Goal: Task Accomplishment & Management: Manage account settings

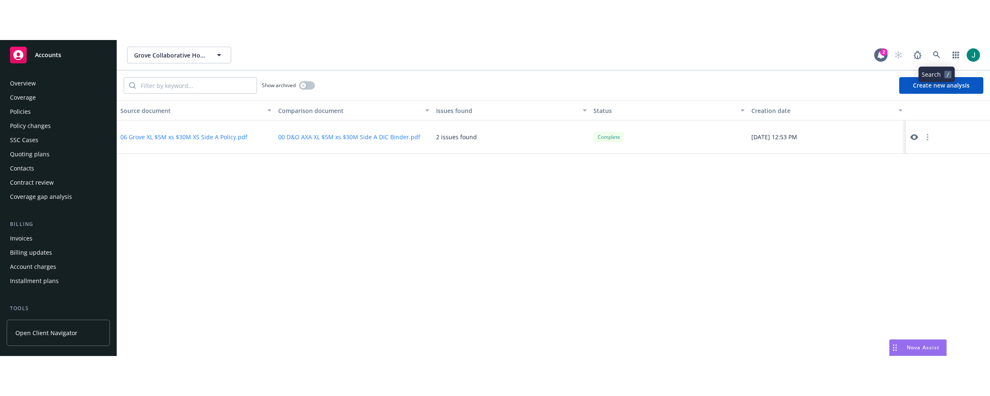
scroll to position [107, 0]
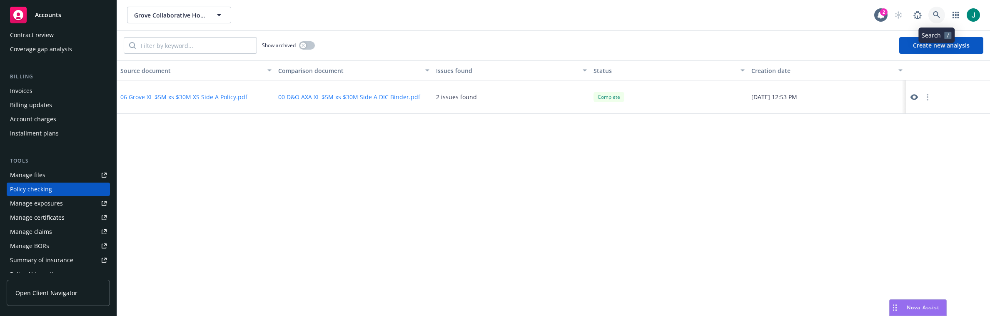
click at [935, 14] on icon at bounding box center [936, 14] width 7 height 7
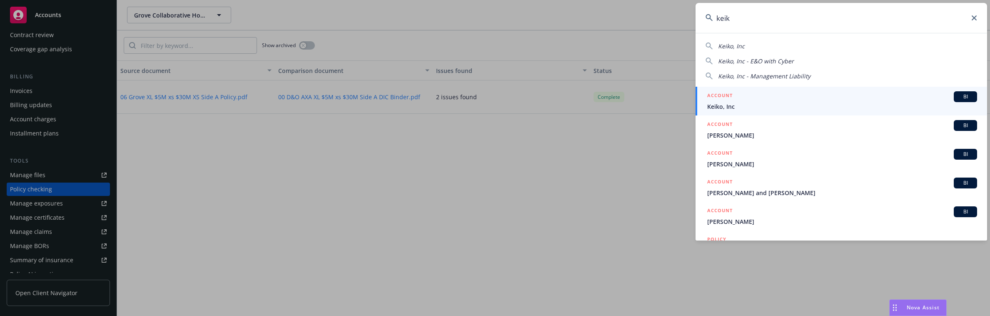
type input "keik"
click at [727, 103] on span "Keiko, Inc" at bounding box center [842, 106] width 270 height 9
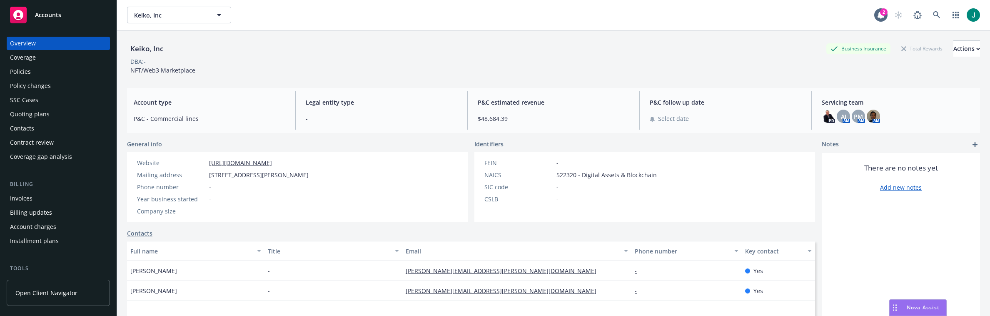
click at [25, 72] on div "Policies" at bounding box center [20, 71] width 21 height 13
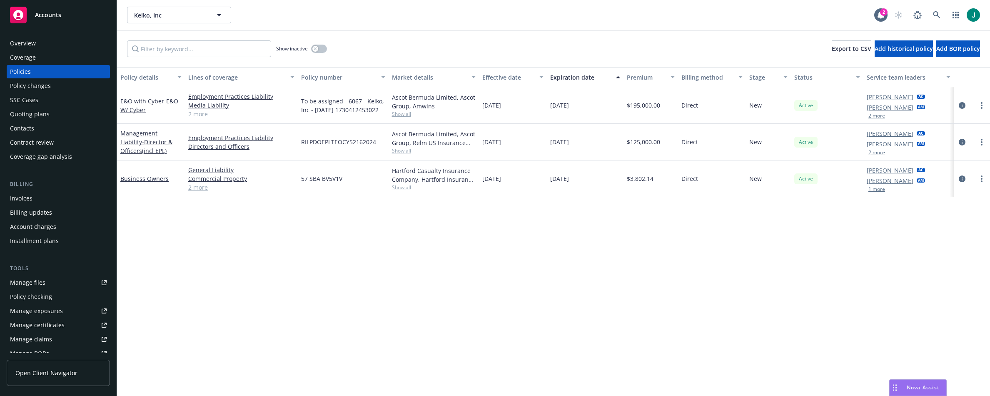
click at [879, 114] on button "2 more" at bounding box center [876, 115] width 17 height 5
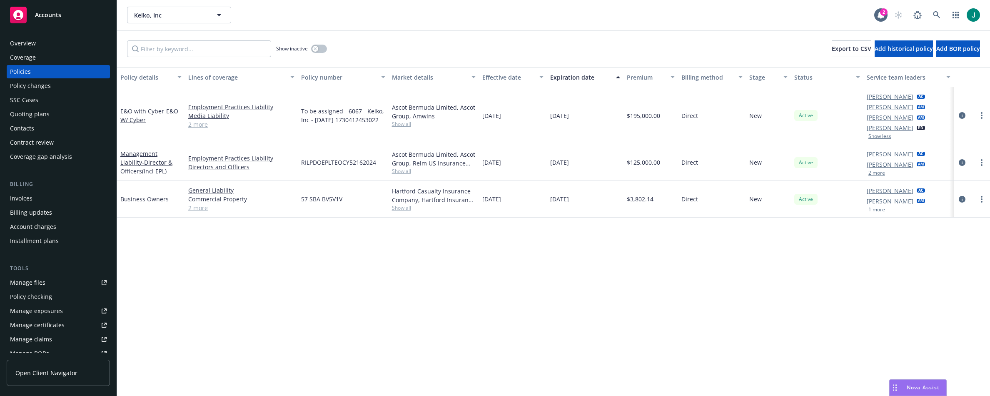
click at [878, 171] on button "2 more" at bounding box center [876, 172] width 17 height 5
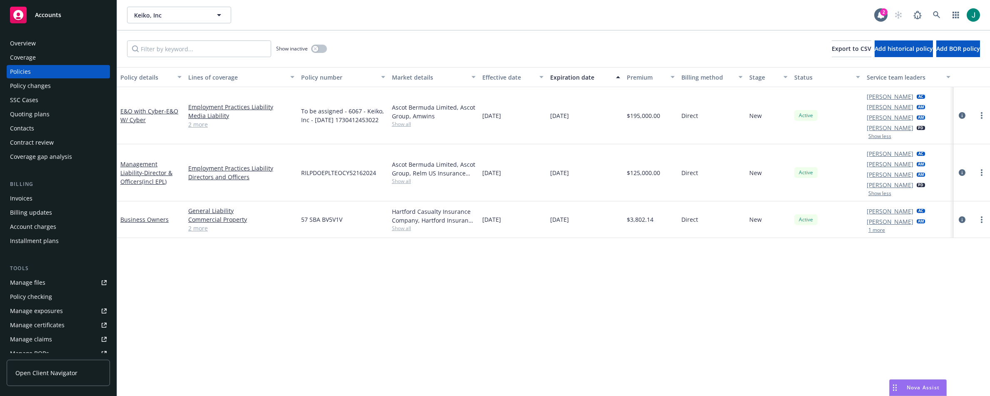
click at [879, 232] on button "1 more" at bounding box center [876, 229] width 17 height 5
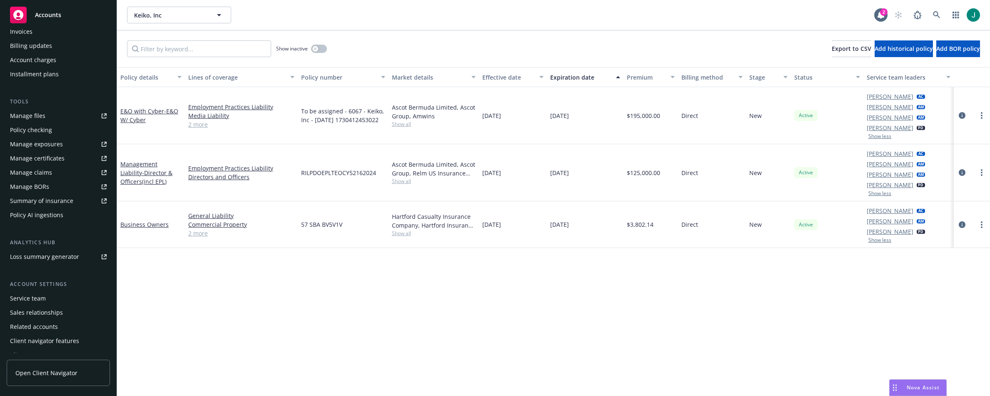
scroll to position [175, 0]
click at [39, 289] on div "Service team" at bounding box center [28, 289] width 36 height 13
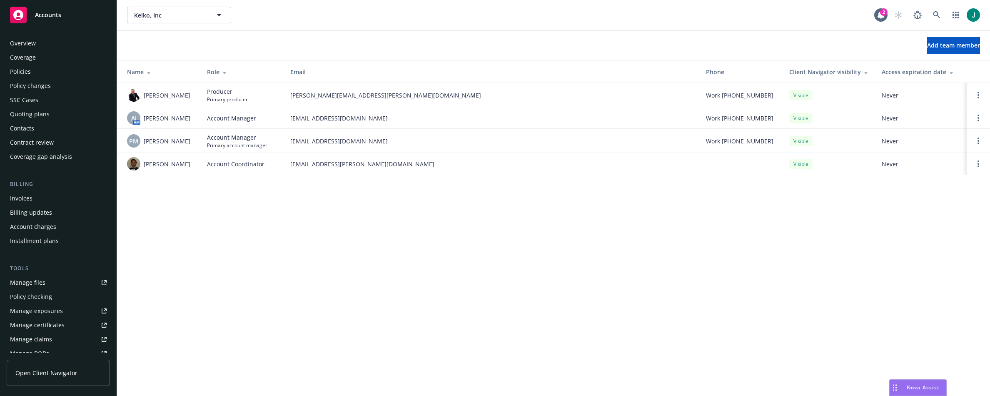
click at [23, 72] on div "Policies" at bounding box center [20, 71] width 21 height 13
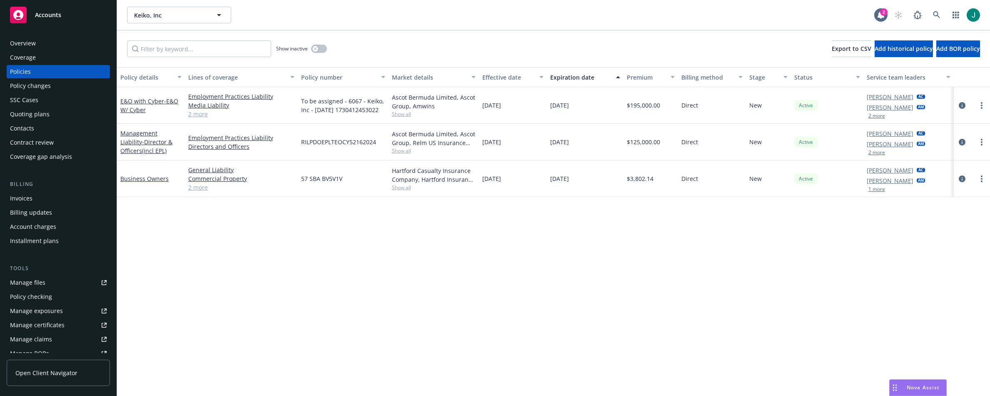
click at [342, 234] on div "Policy details Lines of coverage Policy number Market details Effective date Ex…" at bounding box center [553, 231] width 873 height 329
click at [964, 105] on icon "circleInformation" at bounding box center [962, 105] width 7 height 7
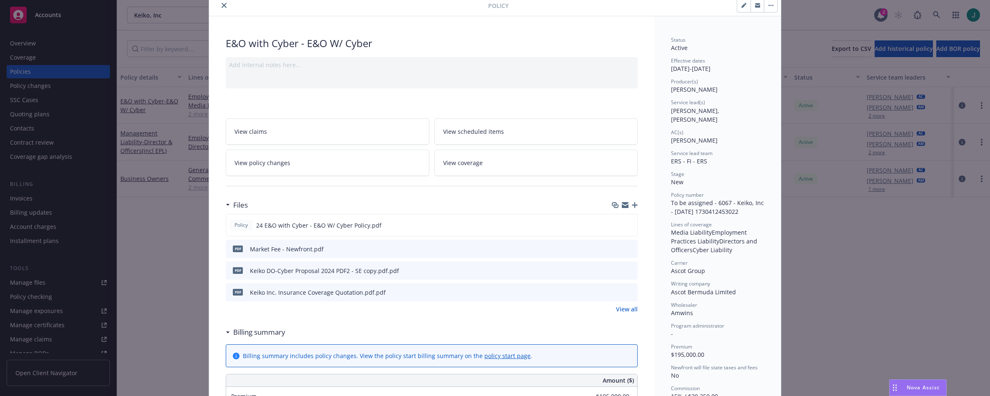
scroll to position [42, 0]
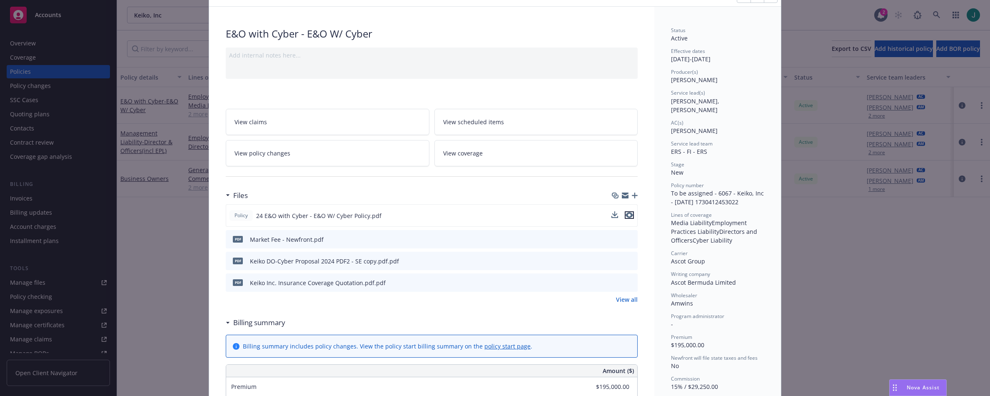
click at [625, 215] on icon "preview file" at bounding box center [628, 215] width 7 height 6
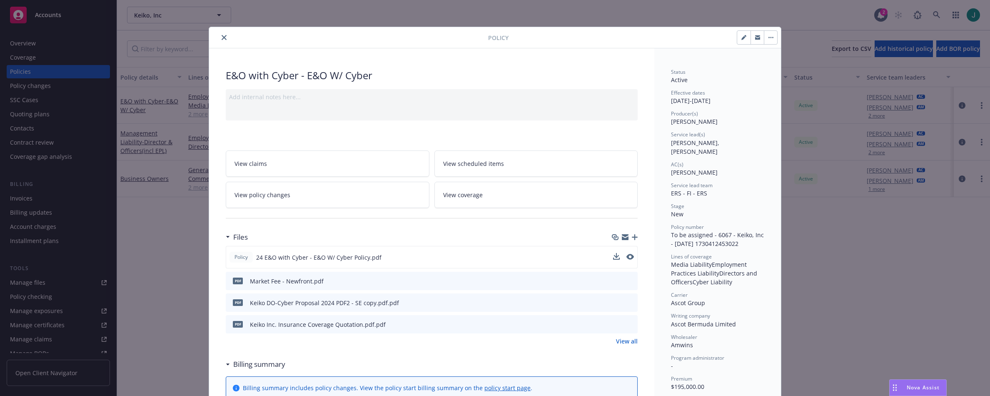
click at [741, 35] on icon "button" at bounding box center [743, 37] width 5 height 5
select select "NEW"
select select "12"
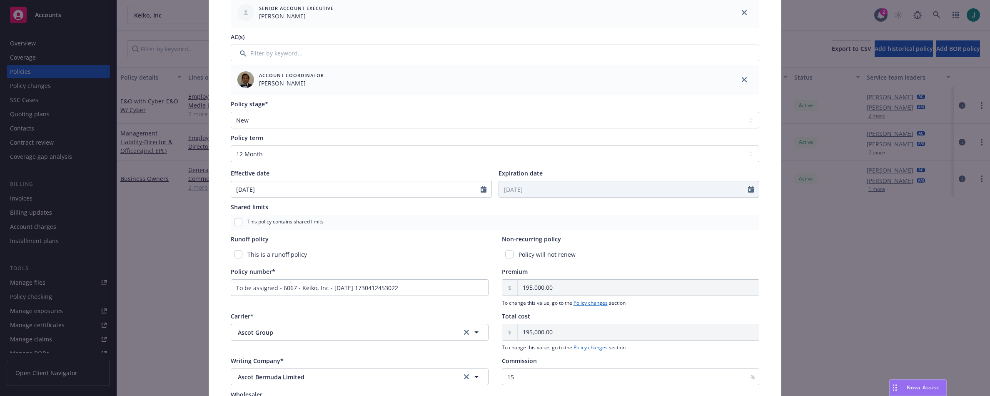
scroll to position [250, 0]
drag, startPoint x: 411, startPoint y: 284, endPoint x: 225, endPoint y: 282, distance: 185.3
click at [226, 282] on div "Policy type* E&O with Cyber Display name E&O W/ Cyber Producer(s)* EVP [PERSON_…" at bounding box center [495, 137] width 538 height 633
paste input "RILPDOEPLTEOCY52162024"
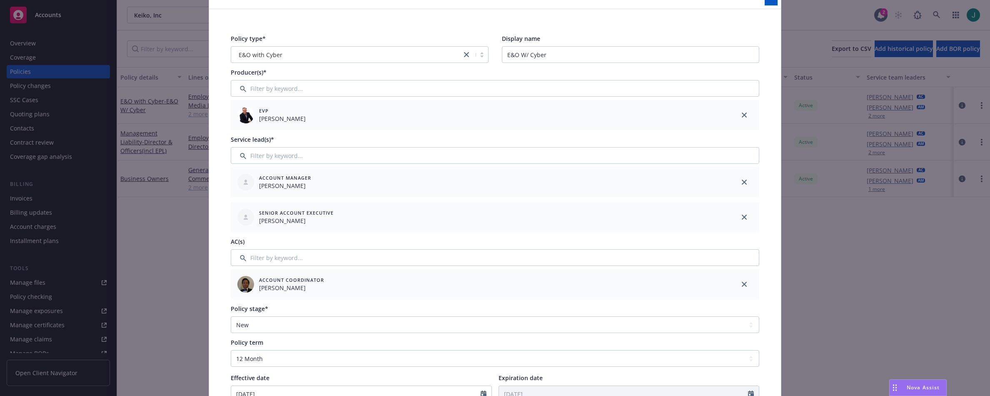
scroll to position [0, 0]
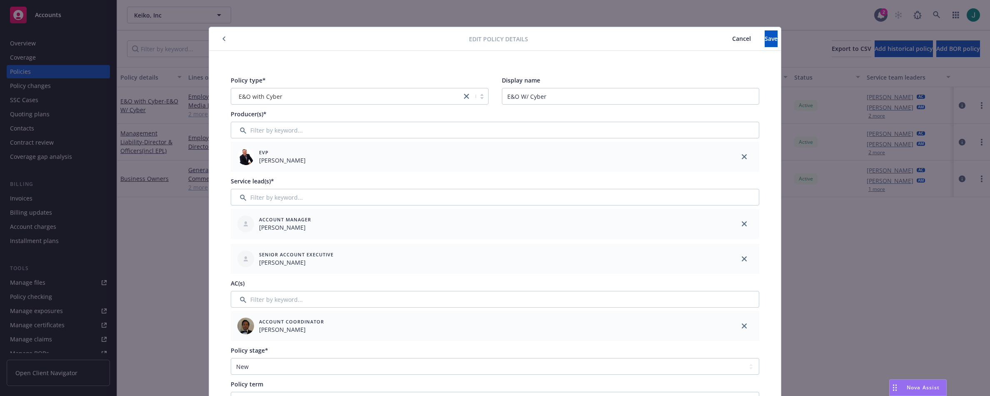
type input "RILPDOEPLTEOCY52162024"
click at [271, 197] on input "Filter by keyword..." at bounding box center [495, 197] width 528 height 17
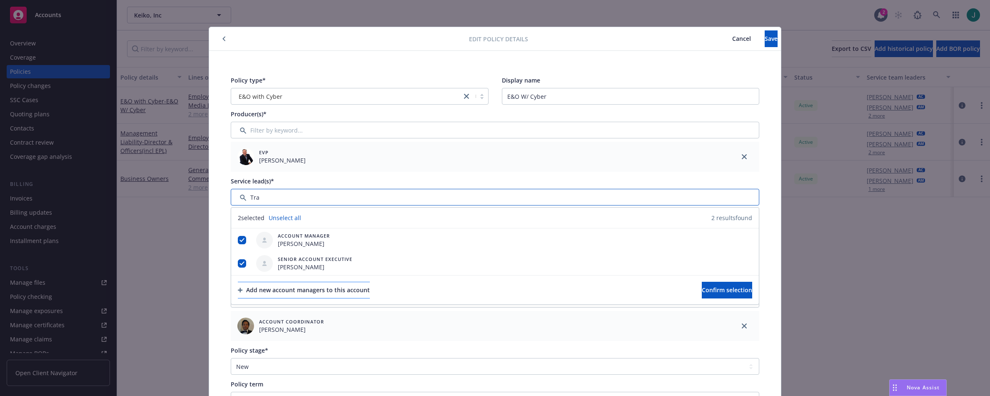
type input "Tra"
click at [292, 291] on div "Add new account managers to this account" at bounding box center [304, 290] width 132 height 16
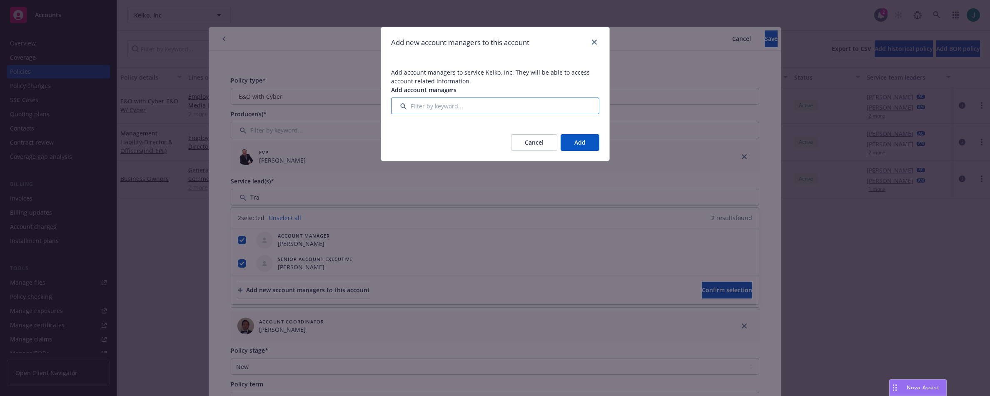
click at [417, 105] on input "Filter by keyword..." at bounding box center [495, 105] width 208 height 17
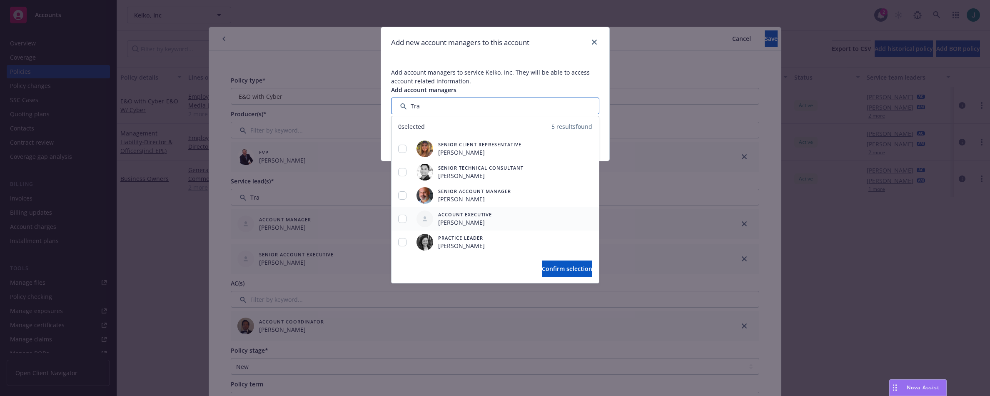
type input "Tra"
click at [402, 220] on input "checkbox" at bounding box center [402, 218] width 8 height 8
checkbox input "true"
click at [542, 271] on span "Confirm selection" at bounding box center [567, 268] width 50 height 8
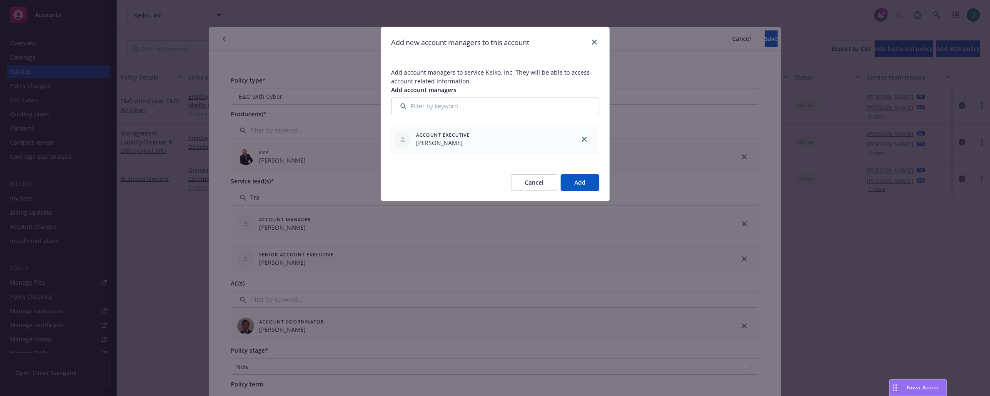
click at [584, 184] on button "Add" at bounding box center [579, 182] width 39 height 17
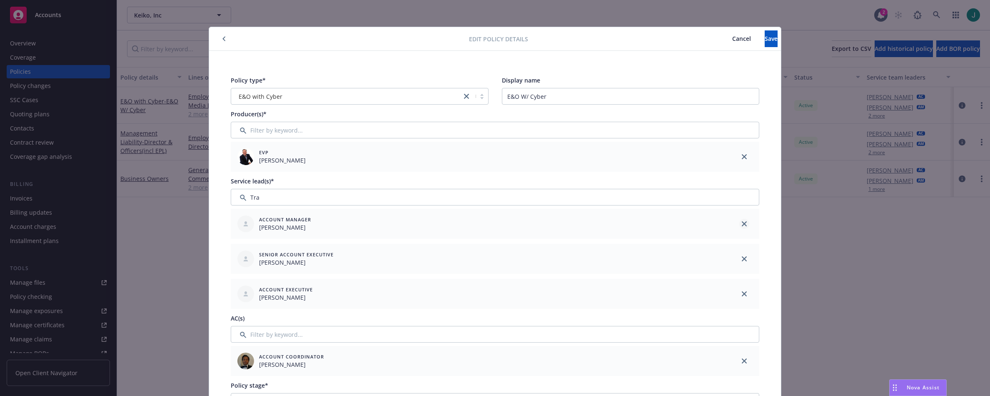
click at [742, 222] on icon "close" at bounding box center [744, 223] width 5 height 5
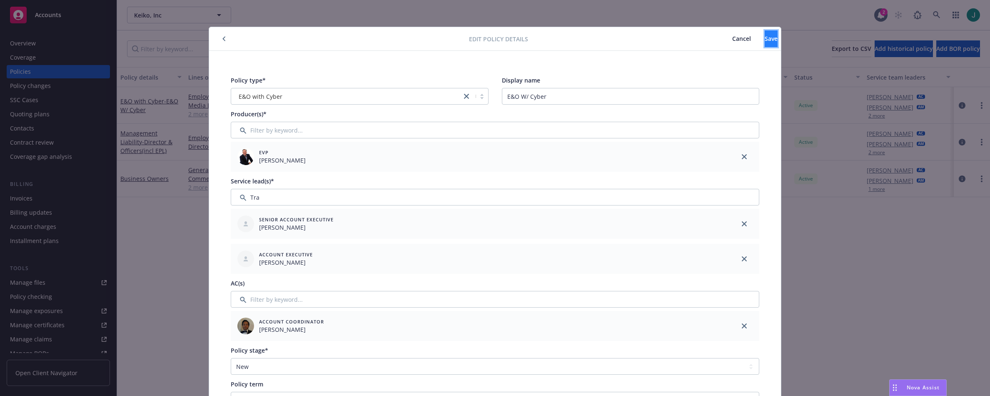
click at [765, 39] on span "Save" at bounding box center [771, 39] width 13 height 8
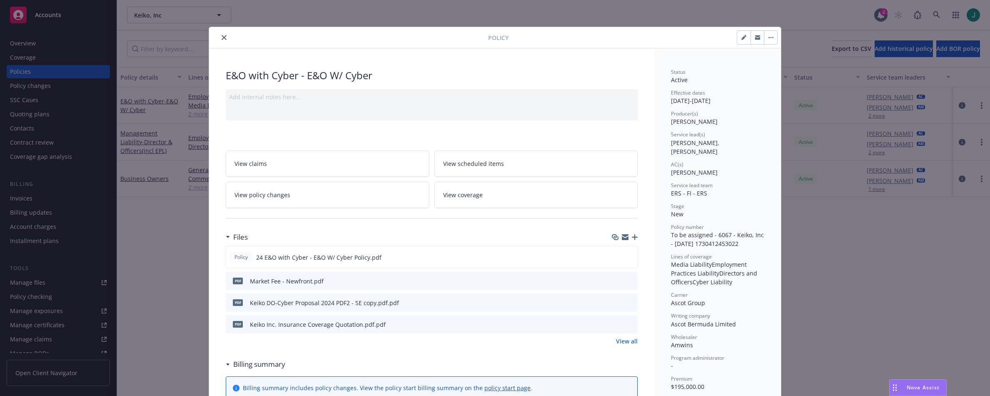
click at [741, 38] on icon "button" at bounding box center [743, 38] width 4 height 4
select select "NEW"
select select "12"
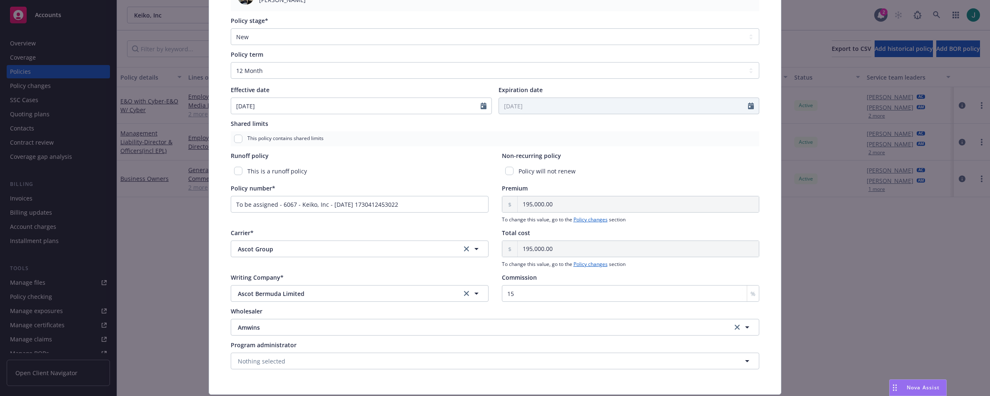
scroll to position [333, 0]
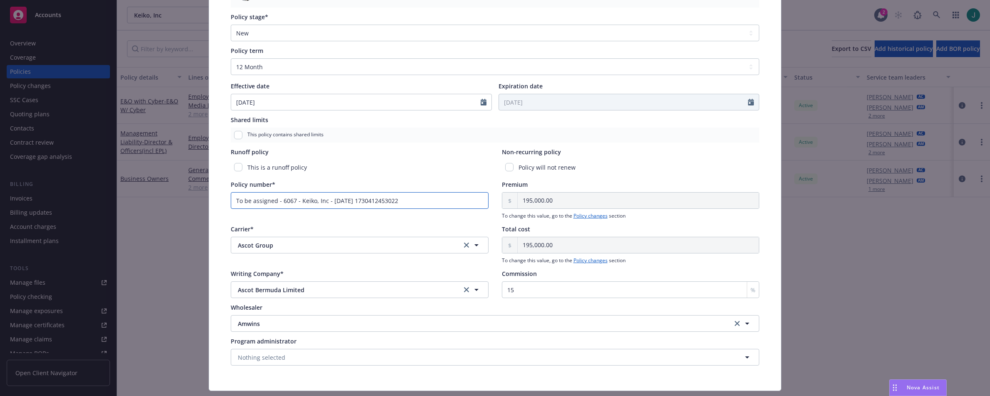
drag, startPoint x: 420, startPoint y: 200, endPoint x: 198, endPoint y: 192, distance: 221.7
click at [198, 192] on div "Edit policy details Cancel Save Policy type* E&O with Cyber Display name E&O W/…" at bounding box center [495, 198] width 990 height 396
paste input "RILPDOEPLTEOCY52162024"
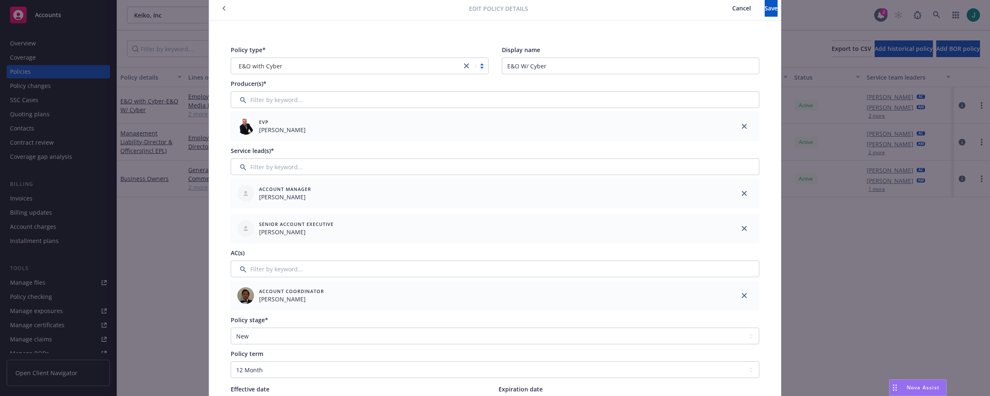
scroll to position [0, 0]
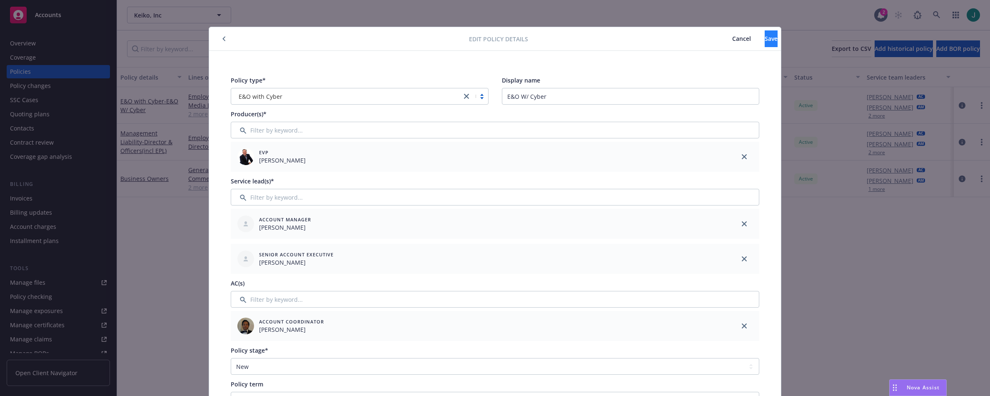
type input "RILPDOEPLTEOCY52162024 x"
click at [765, 37] on span "Save" at bounding box center [771, 39] width 13 height 8
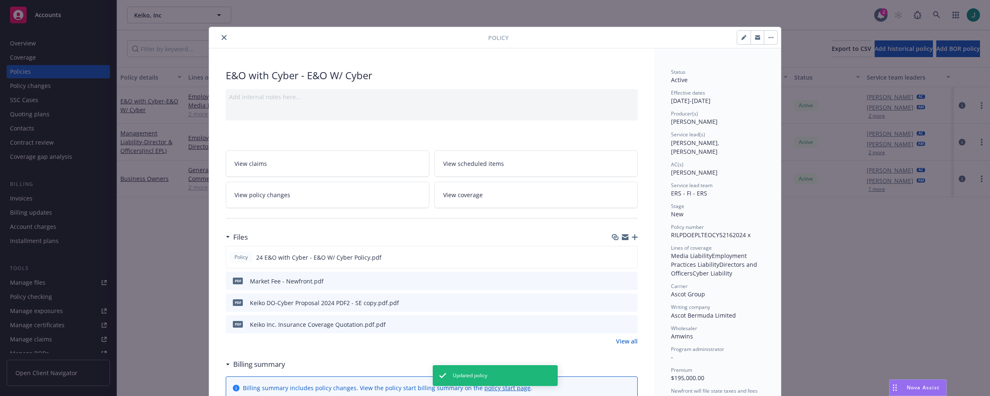
click at [222, 37] on icon "close" at bounding box center [224, 37] width 5 height 5
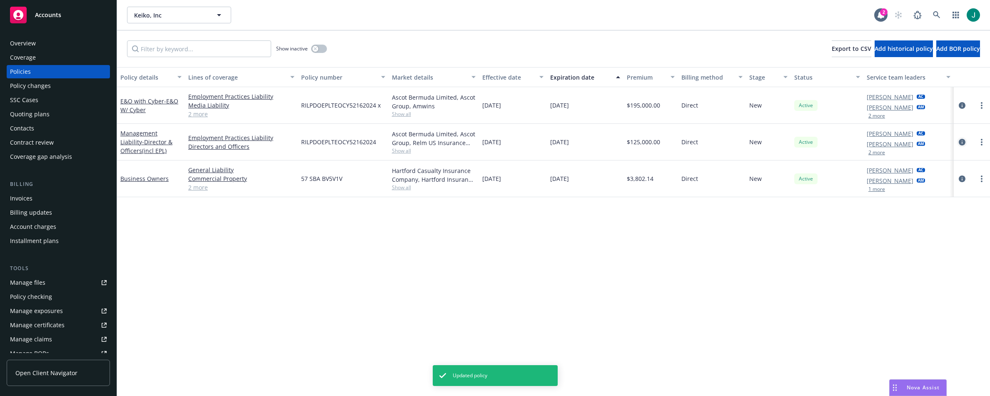
click at [964, 142] on icon "circleInformation" at bounding box center [962, 142] width 7 height 7
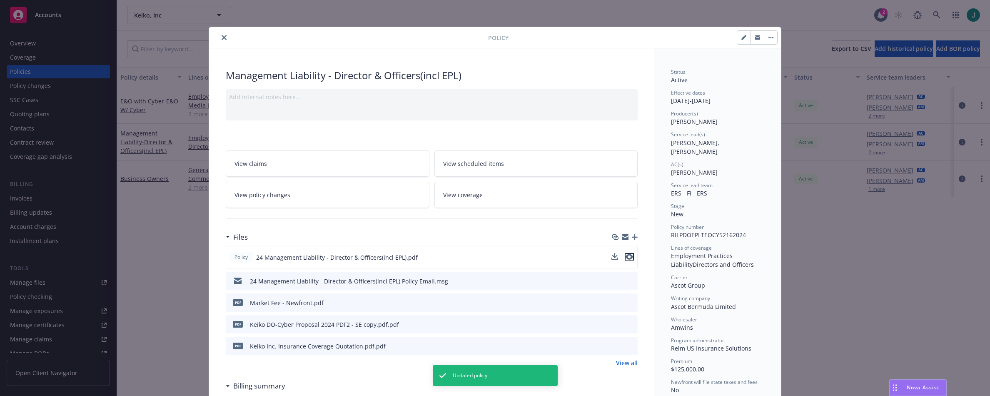
click at [626, 258] on icon "preview file" at bounding box center [628, 257] width 7 height 6
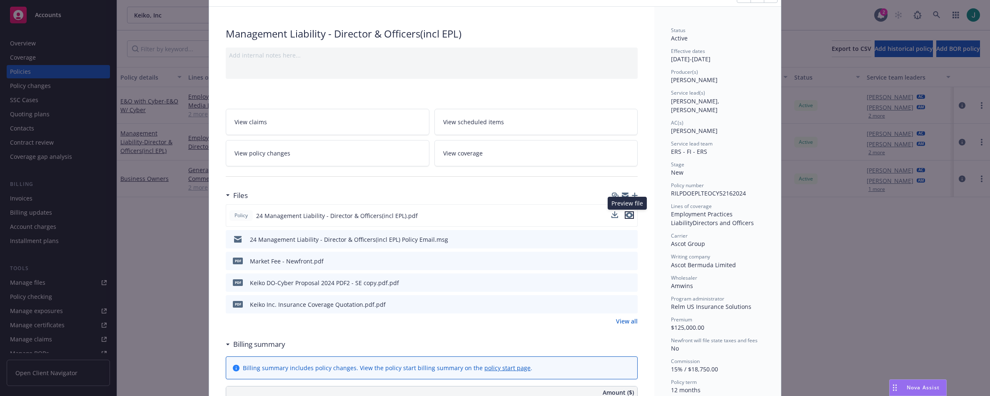
click at [627, 214] on icon "preview file" at bounding box center [628, 215] width 7 height 6
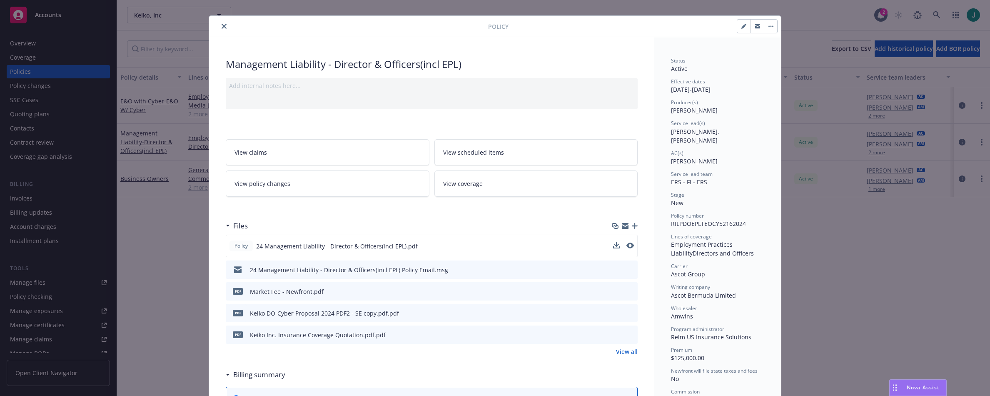
scroll to position [0, 0]
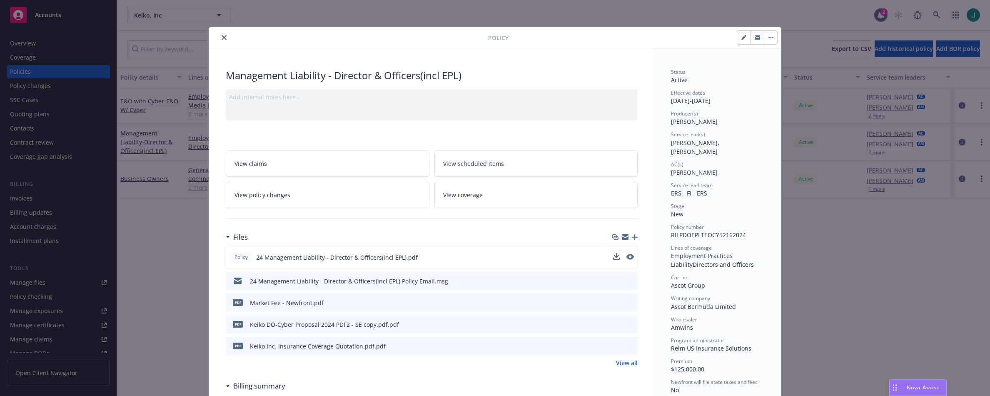
click at [743, 37] on icon "button" at bounding box center [743, 37] width 5 height 5
select select "NEW"
select select "12"
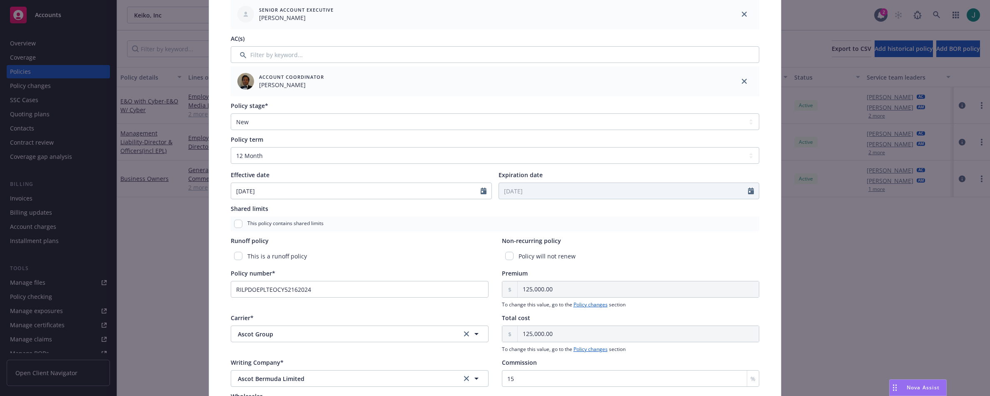
scroll to position [250, 0]
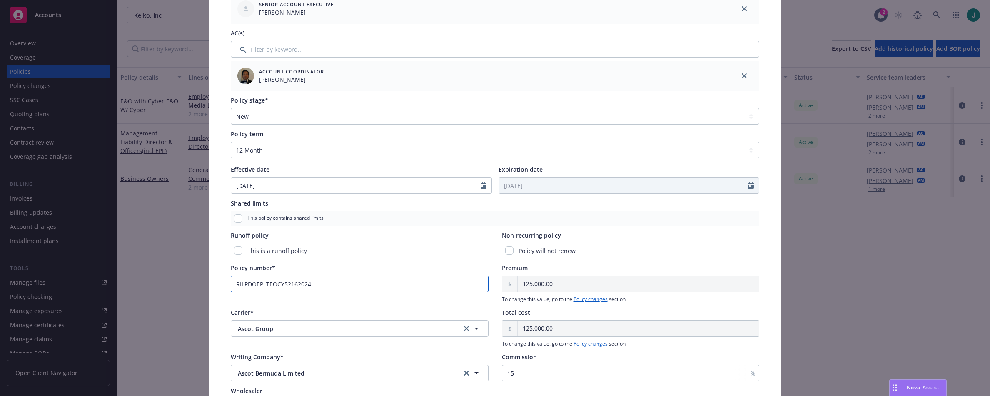
click at [335, 287] on input "RILPDOEPLTEOCY52162024" at bounding box center [360, 283] width 258 height 17
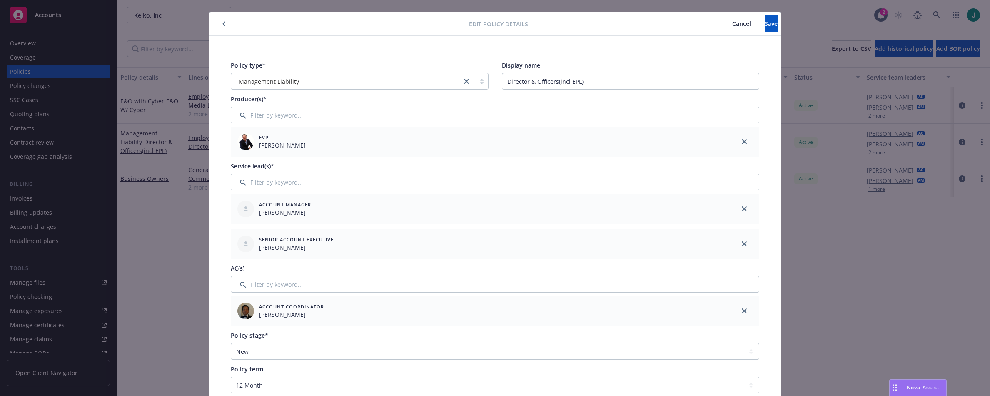
scroll to position [0, 0]
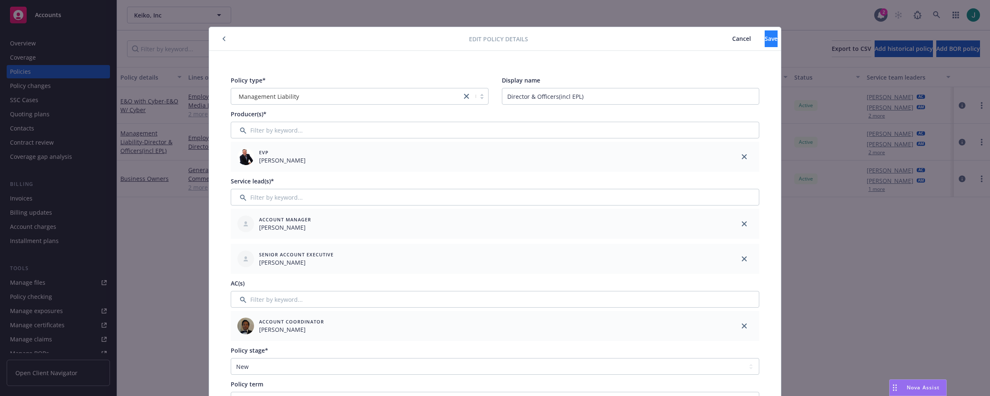
type input "RILPDOEPLTEOCY52162024 DO"
click at [765, 41] on button "Save" at bounding box center [771, 38] width 13 height 17
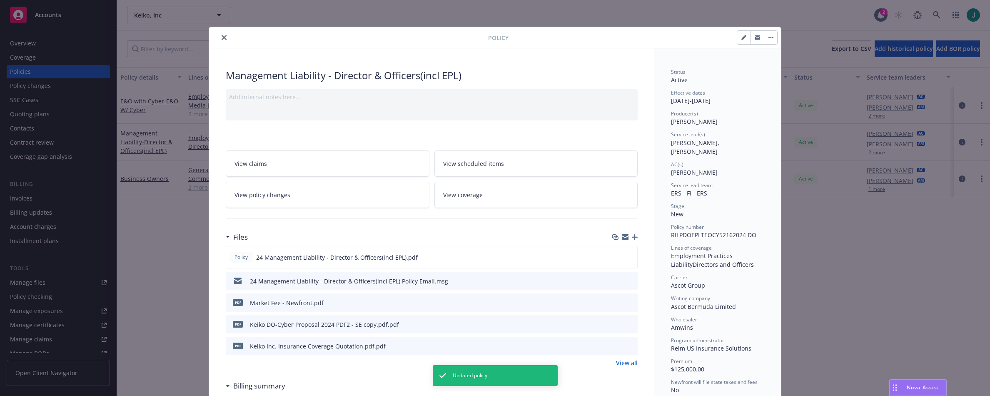
click at [224, 37] on button "close" at bounding box center [224, 37] width 10 height 10
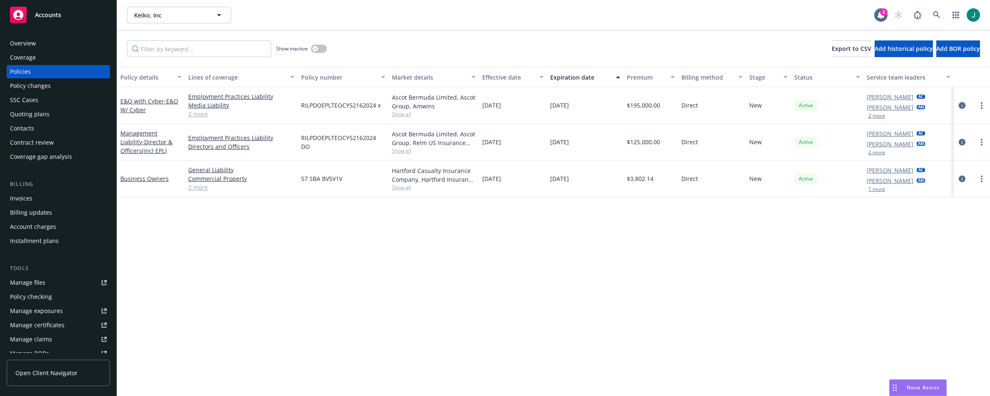
click at [963, 105] on icon "circleInformation" at bounding box center [962, 105] width 7 height 7
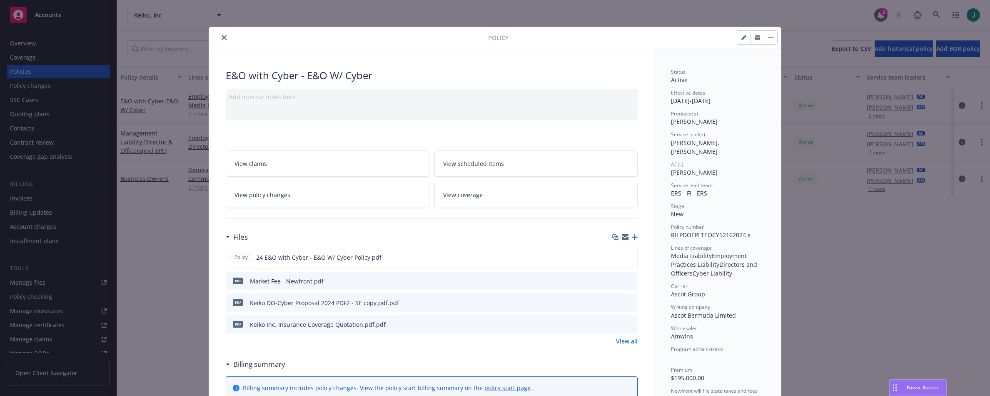
scroll to position [25, 0]
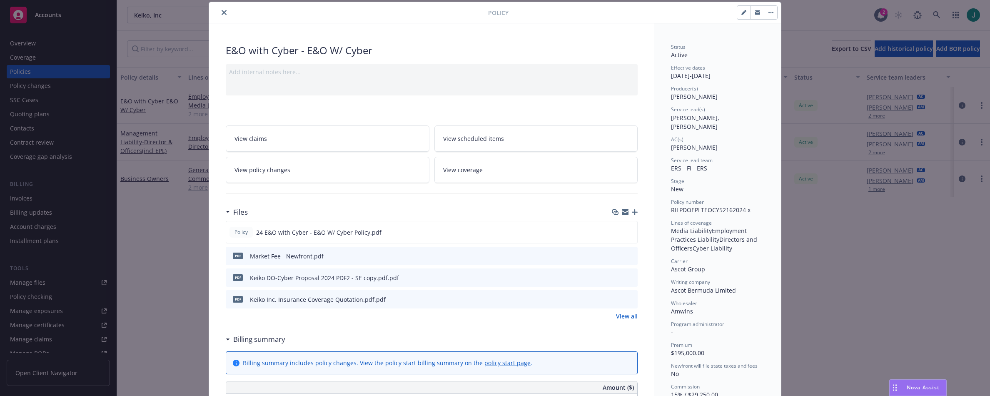
click at [738, 16] on button "button" at bounding box center [743, 12] width 13 height 13
select select "NEW"
select select "12"
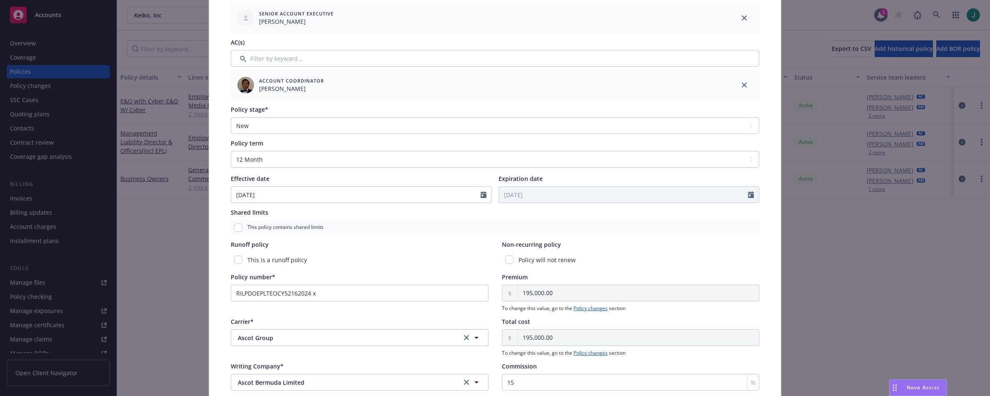
scroll to position [275, 0]
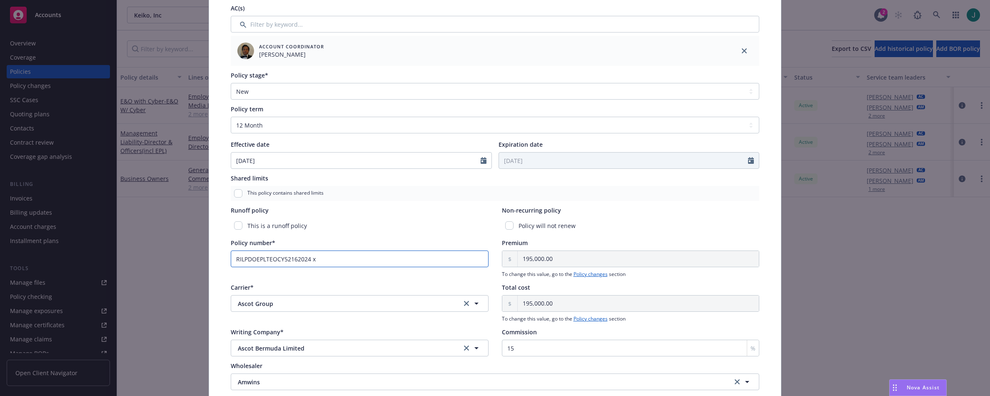
click at [314, 259] on input "RILPDOEPLTEOCY52162024 x" at bounding box center [360, 258] width 258 height 17
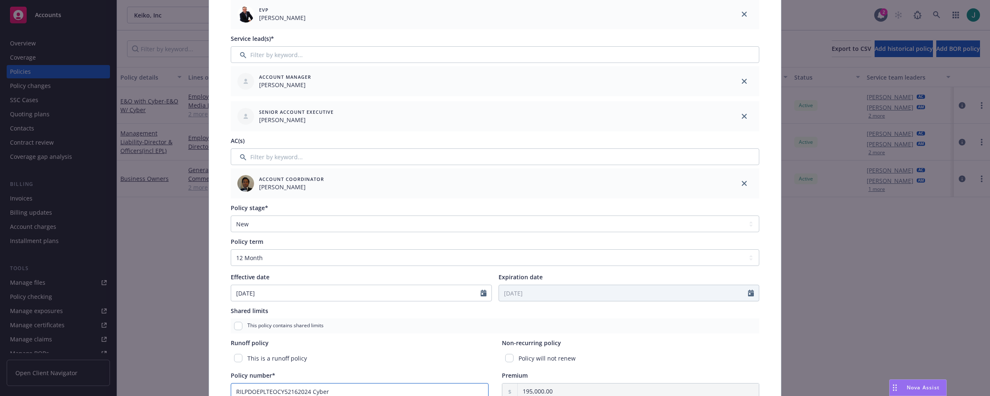
scroll to position [25, 0]
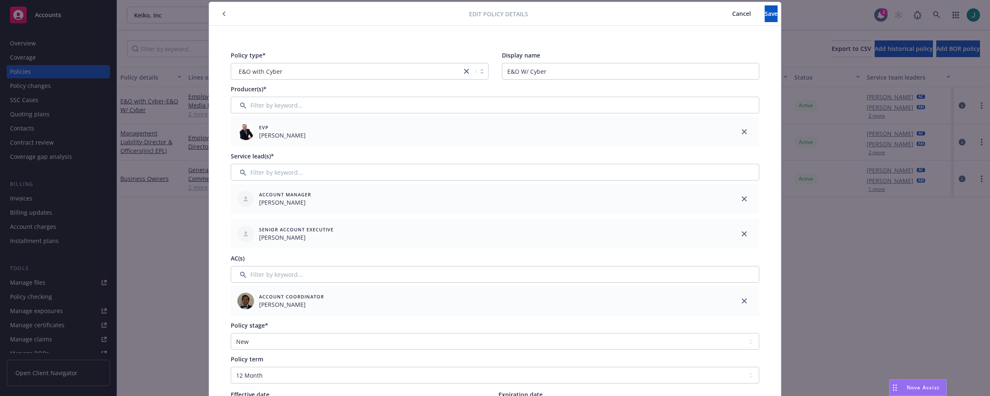
type input "RILPDOEPLTEOCY52162024 Cyber"
click at [279, 171] on input "Filter by keyword..." at bounding box center [495, 172] width 528 height 17
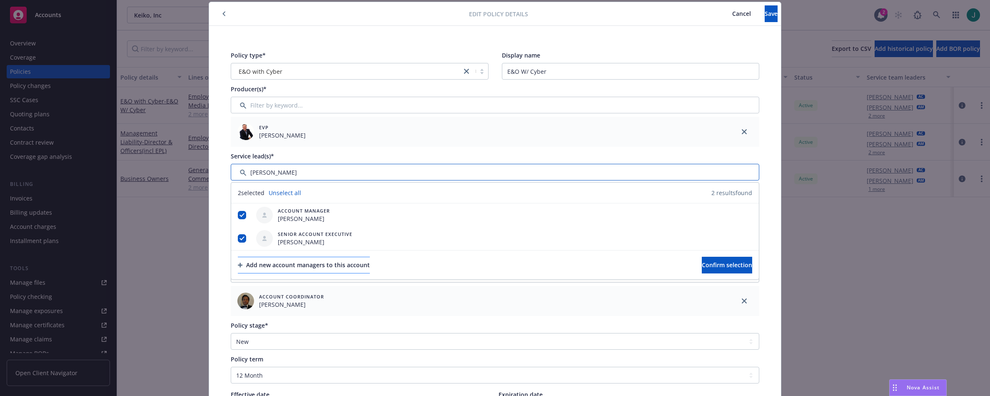
type input "[PERSON_NAME]"
click at [289, 266] on div "Add new account managers to this account" at bounding box center [304, 265] width 132 height 16
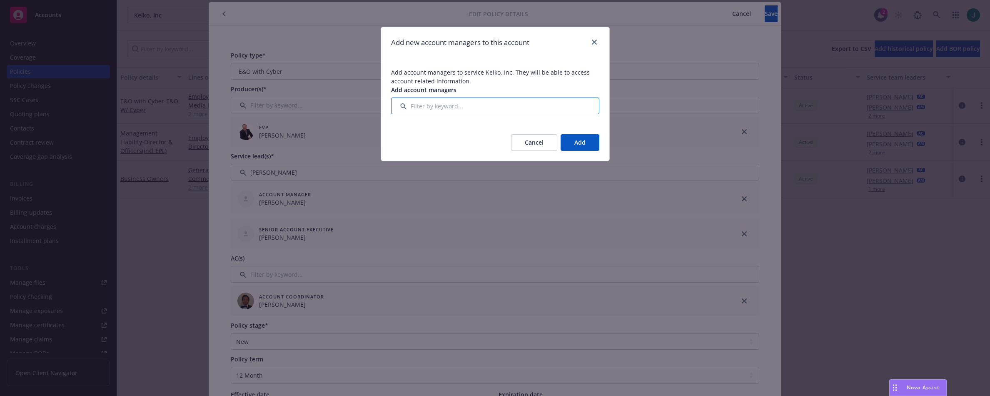
click at [442, 109] on input "Filter by keyword..." at bounding box center [495, 105] width 208 height 17
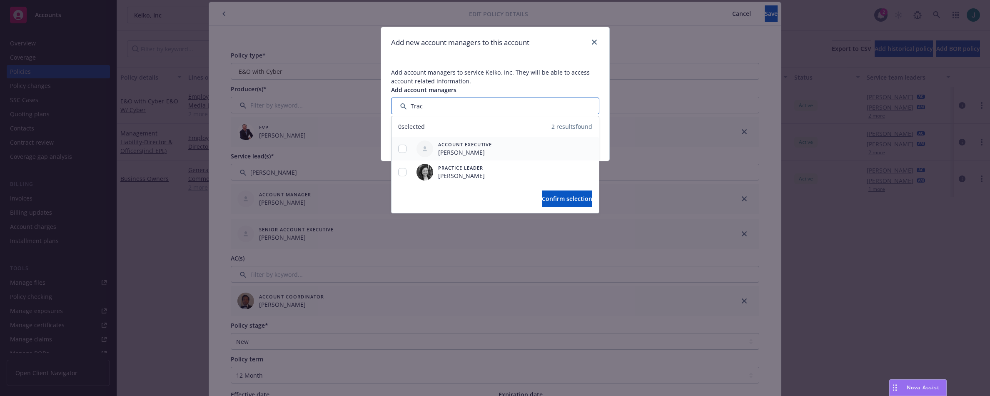
type input "Trac"
drag, startPoint x: 400, startPoint y: 146, endPoint x: 404, endPoint y: 147, distance: 4.3
click at [400, 147] on input "checkbox" at bounding box center [402, 148] width 8 height 8
checkbox input "true"
click at [550, 195] on span "Confirm selection" at bounding box center [567, 198] width 50 height 8
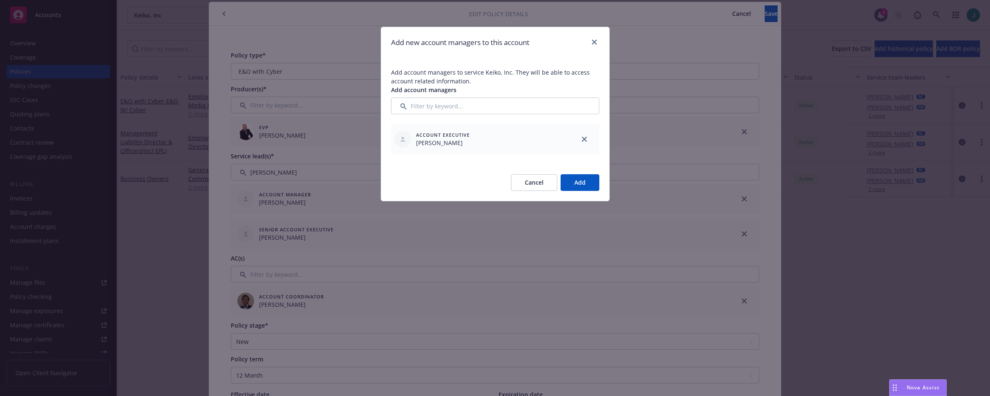
click at [589, 185] on button "Add" at bounding box center [579, 182] width 39 height 17
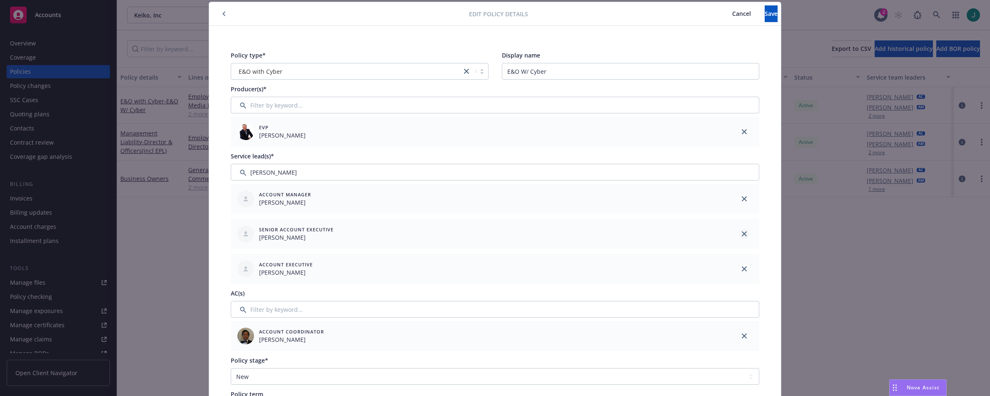
click at [742, 199] on icon "close" at bounding box center [744, 198] width 5 height 5
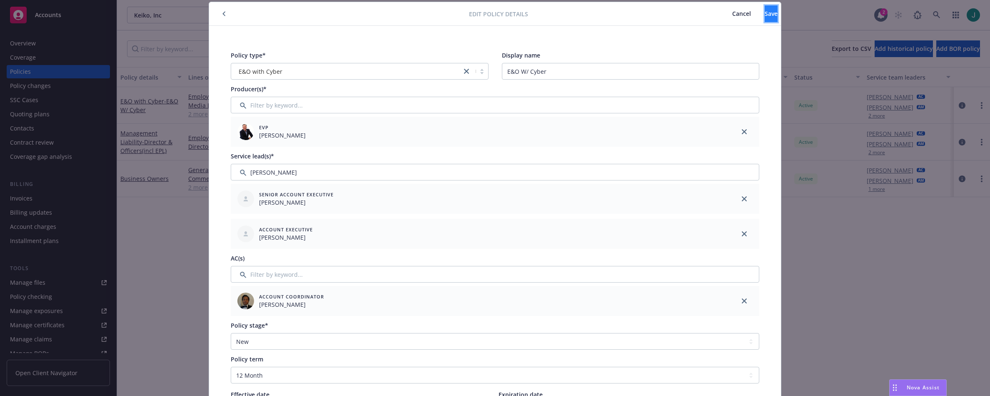
click at [765, 12] on span "Save" at bounding box center [771, 14] width 13 height 8
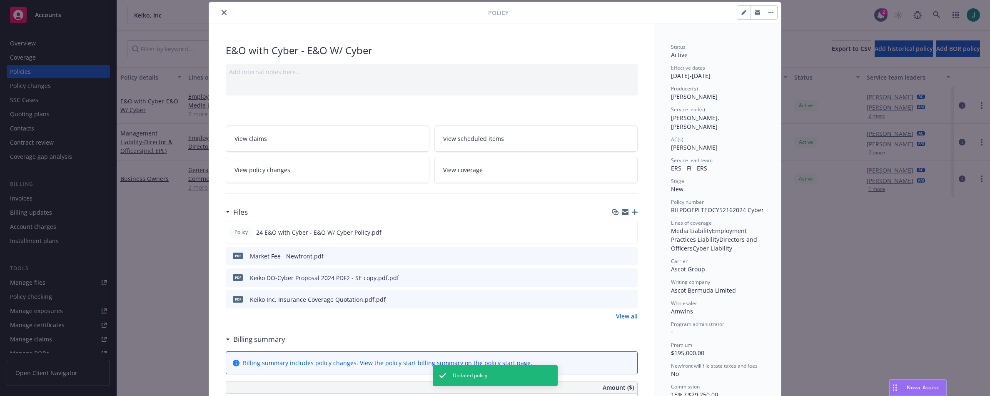
click at [222, 12] on icon "close" at bounding box center [224, 12] width 5 height 5
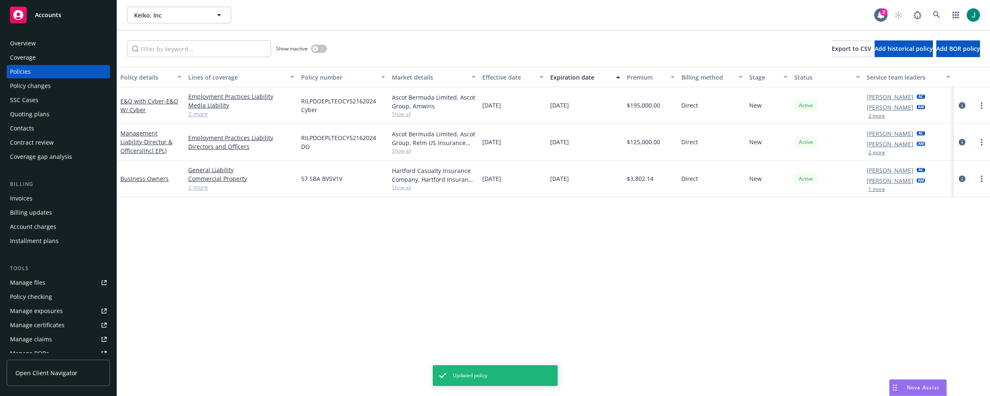
click at [872, 115] on button "2 more" at bounding box center [876, 115] width 17 height 5
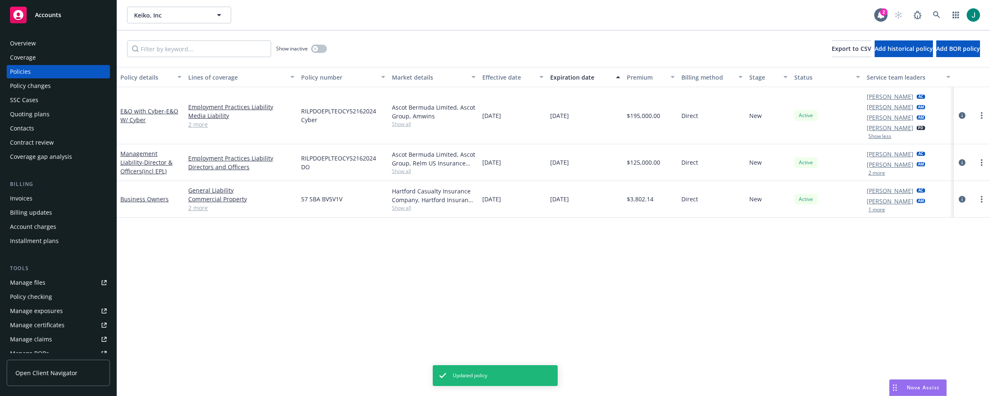
click at [879, 171] on button "2 more" at bounding box center [876, 172] width 17 height 5
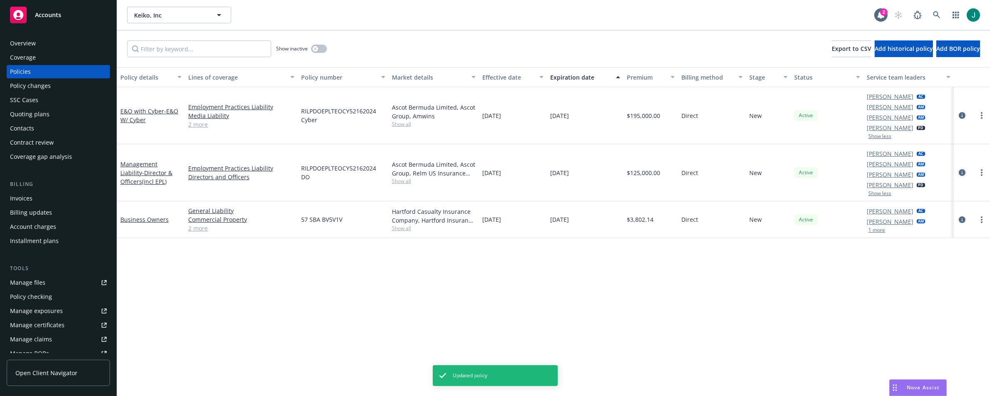
click at [962, 173] on icon "circleInformation" at bounding box center [962, 172] width 7 height 7
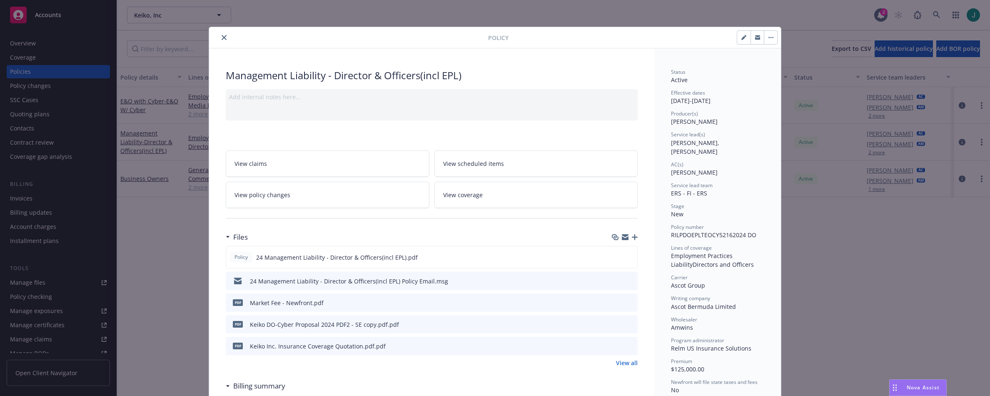
scroll to position [25, 0]
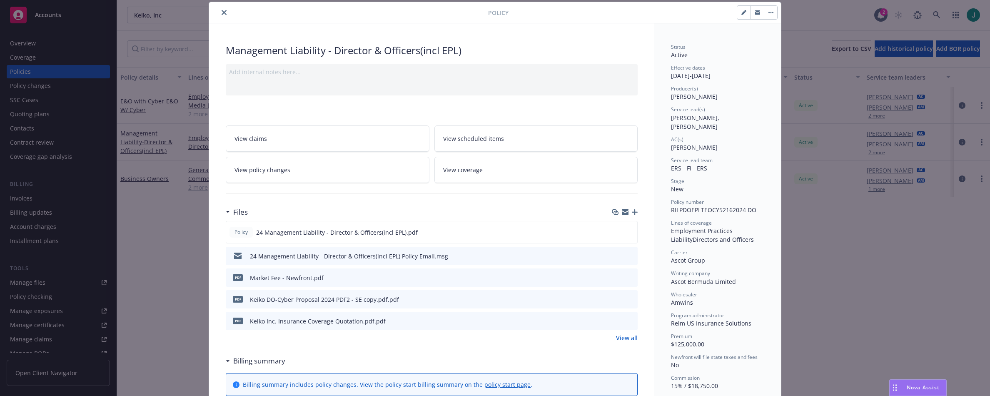
click at [743, 15] on button "button" at bounding box center [743, 12] width 13 height 13
select select "NEW"
select select "12"
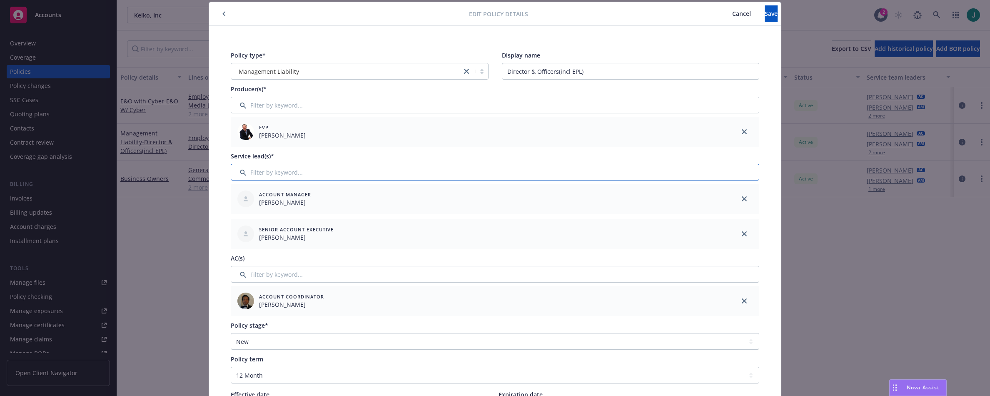
click at [270, 172] on input "Filter by keyword..." at bounding box center [495, 172] width 528 height 17
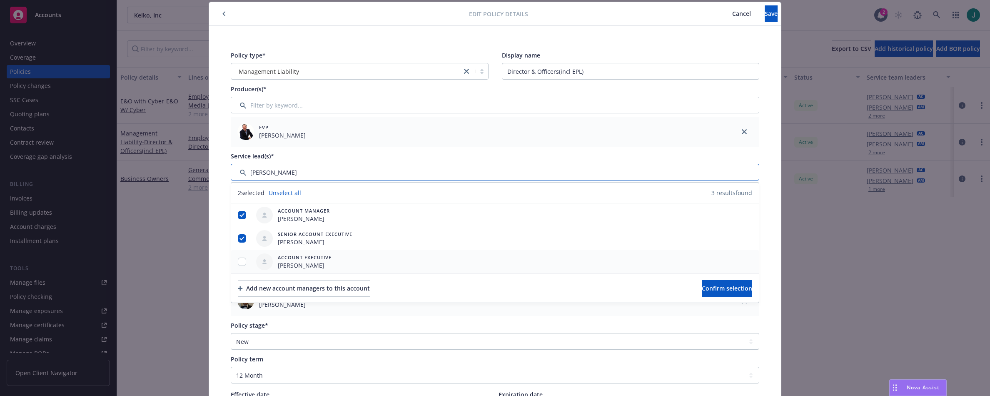
type input "[PERSON_NAME]"
click at [239, 261] on input "checkbox" at bounding box center [242, 261] width 8 height 8
checkbox input "true"
click at [242, 215] on input "checkbox" at bounding box center [242, 215] width 8 height 8
checkbox input "false"
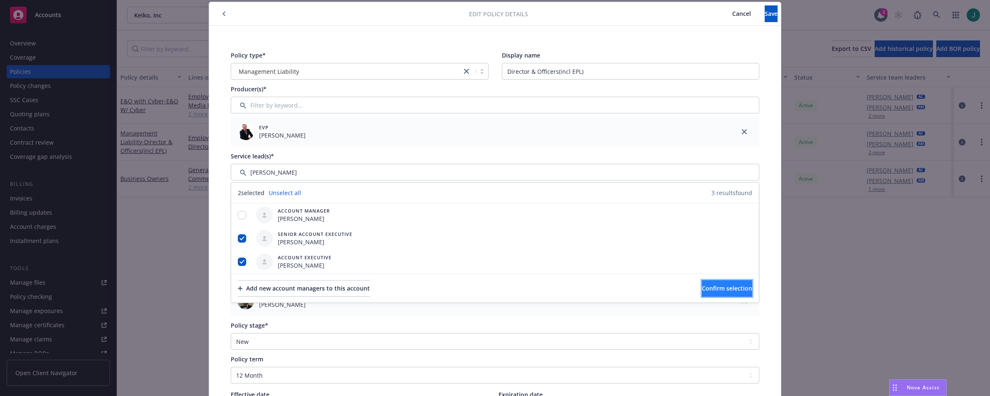
click at [703, 288] on span "Confirm selection" at bounding box center [727, 288] width 50 height 8
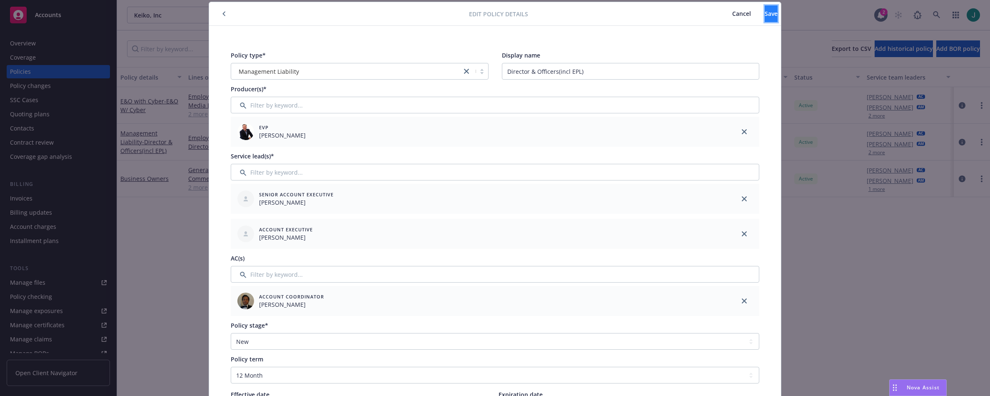
click at [765, 16] on span "Save" at bounding box center [771, 14] width 13 height 8
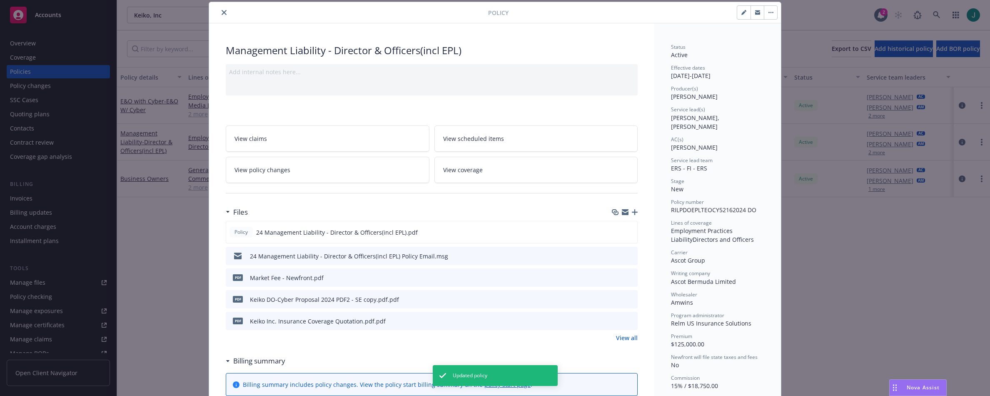
click at [222, 12] on icon "close" at bounding box center [224, 12] width 5 height 5
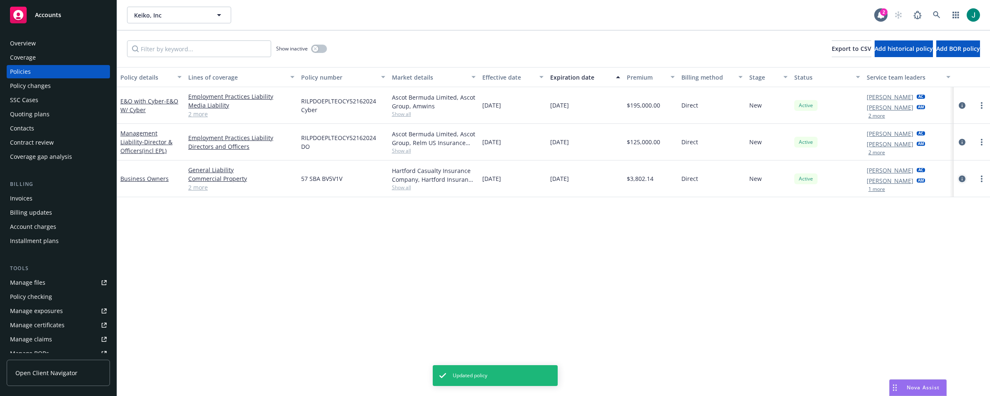
click at [961, 179] on icon "circleInformation" at bounding box center [962, 178] width 7 height 7
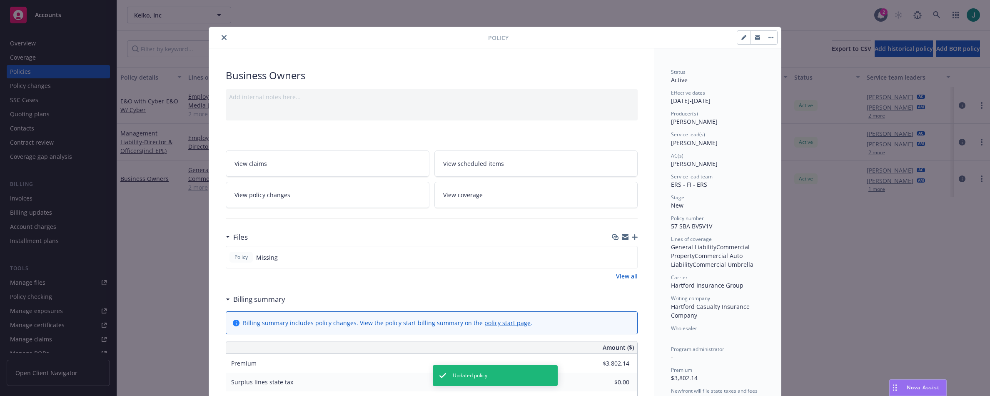
click at [741, 37] on icon "button" at bounding box center [743, 38] width 4 height 4
select select "NEW"
select select "12"
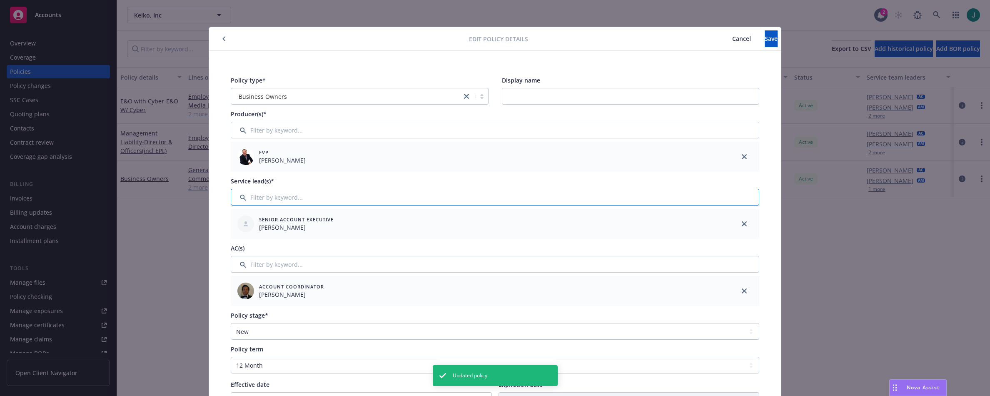
click at [259, 199] on input "Filter by keyword..." at bounding box center [495, 197] width 528 height 17
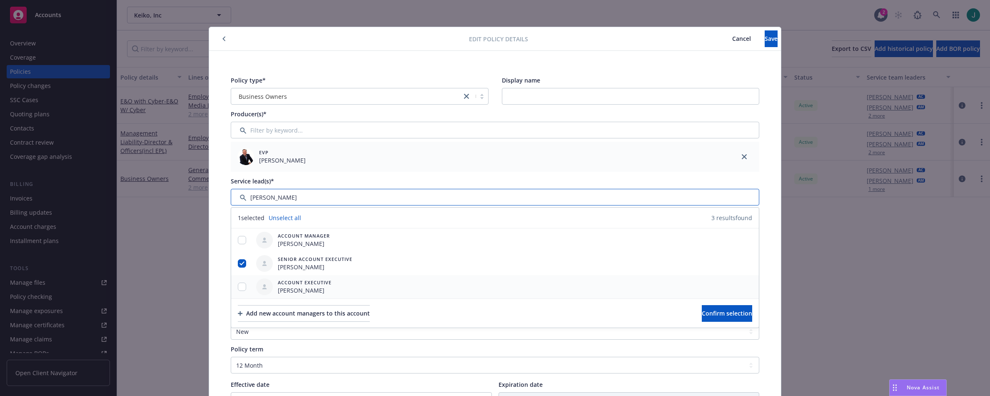
type input "[PERSON_NAME]"
click at [238, 288] on input "checkbox" at bounding box center [242, 286] width 8 height 8
checkbox input "true"
click at [702, 310] on span "Confirm selection" at bounding box center [727, 313] width 50 height 8
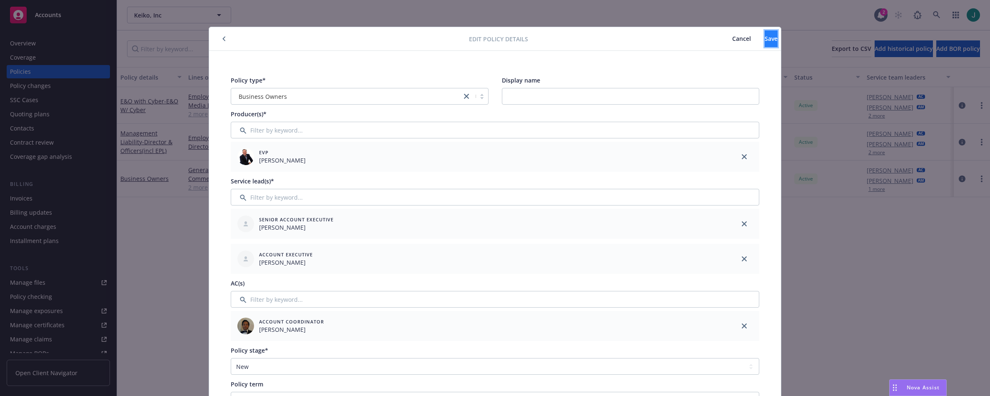
click at [765, 40] on span "Save" at bounding box center [771, 39] width 13 height 8
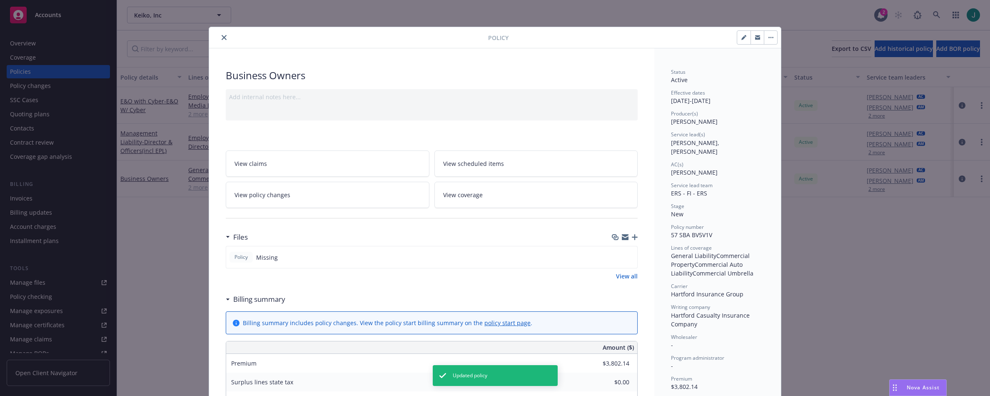
click at [222, 40] on icon "close" at bounding box center [224, 37] width 5 height 5
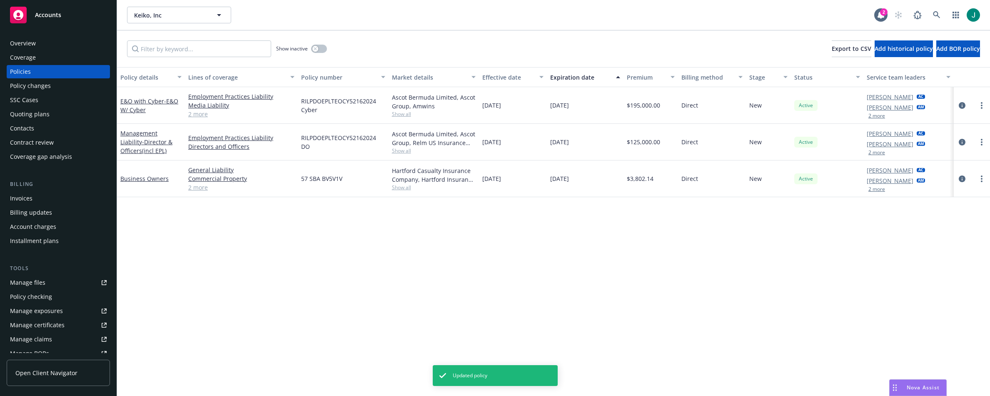
click at [882, 189] on button "2 more" at bounding box center [876, 189] width 17 height 5
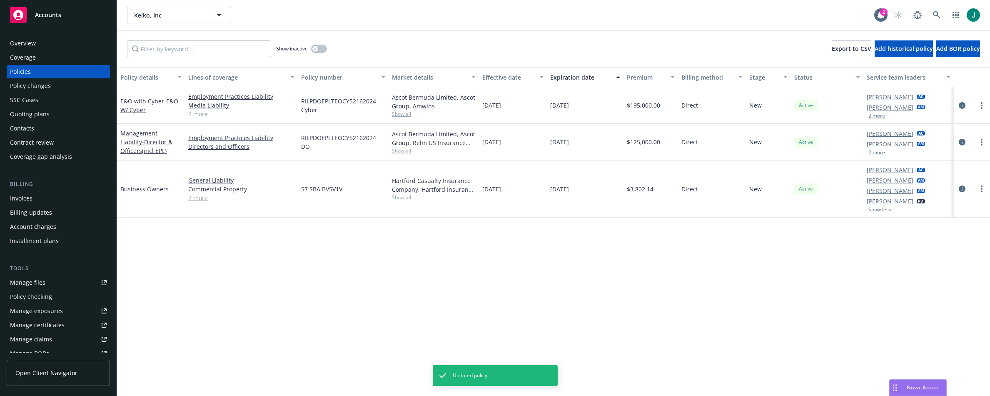
click at [442, 246] on div "Policy details Lines of coverage Policy number Market details Effective date Ex…" at bounding box center [553, 231] width 873 height 329
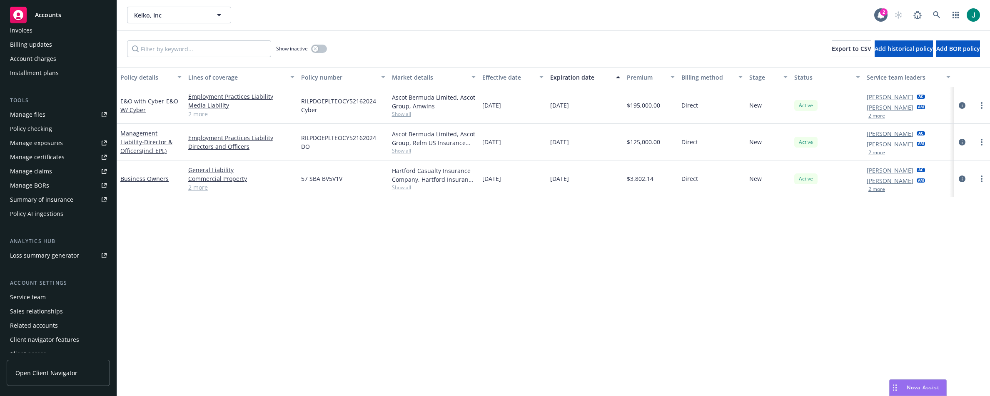
scroll to position [175, 0]
click at [46, 289] on div "Service team" at bounding box center [58, 289] width 97 height 13
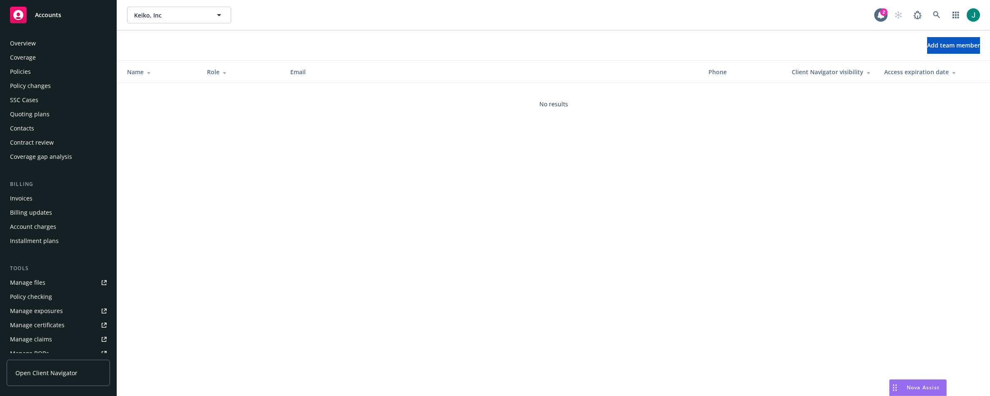
scroll to position [175, 0]
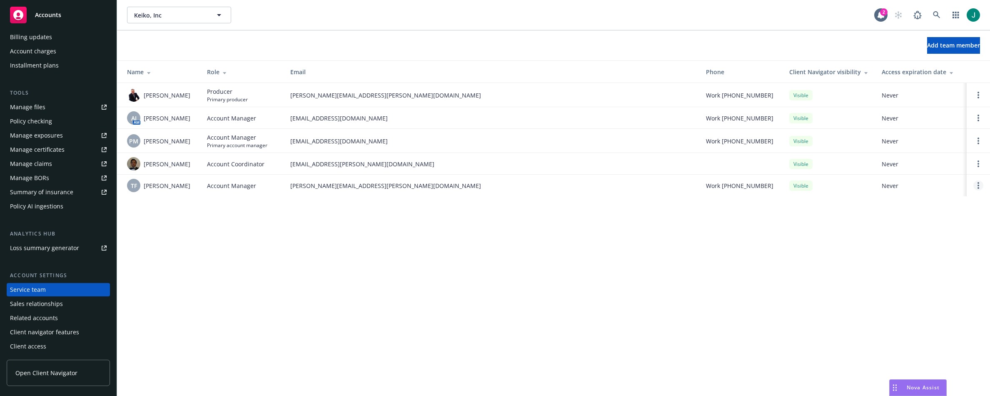
click at [979, 187] on link "Open options" at bounding box center [978, 185] width 10 height 10
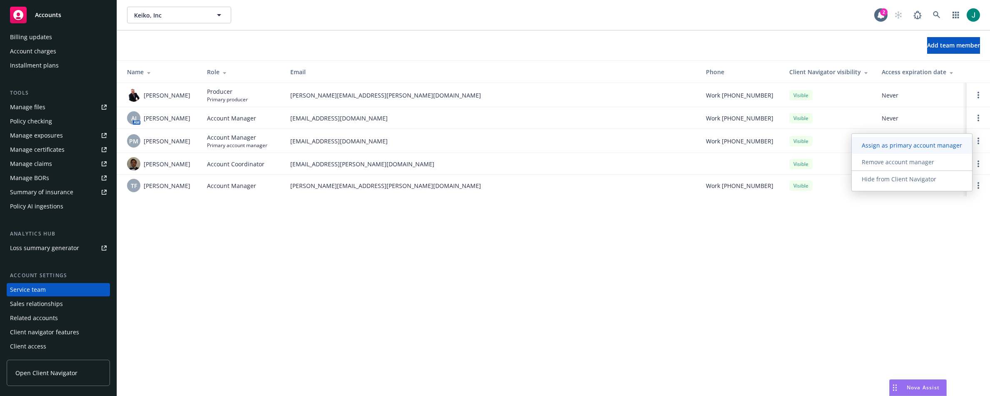
click at [931, 148] on span "Assign as primary account manager" at bounding box center [912, 145] width 120 height 8
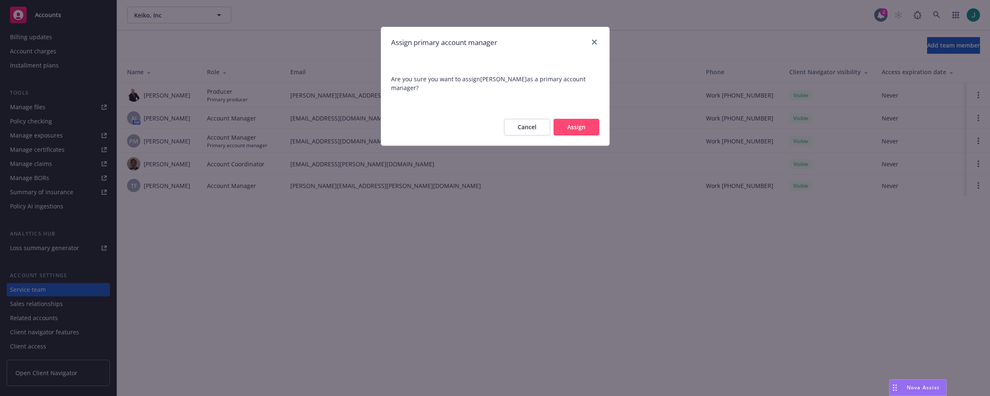
click at [557, 120] on button "Assign" at bounding box center [576, 127] width 46 height 17
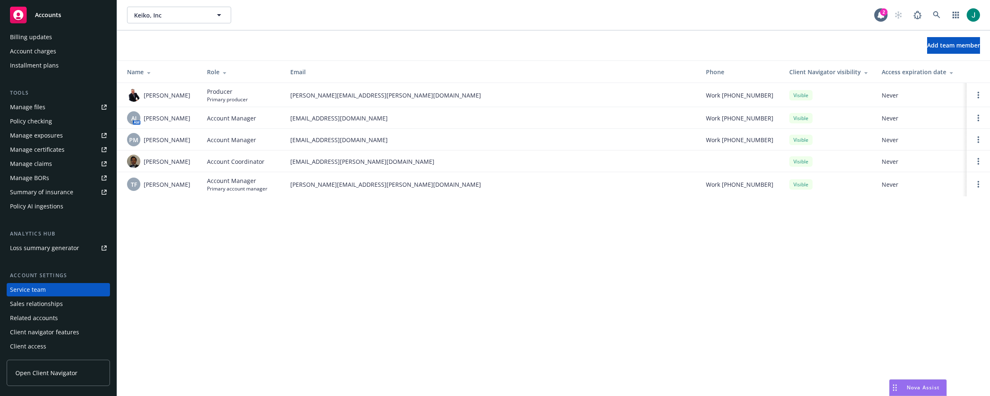
click at [328, 224] on div "[PERSON_NAME], Inc [PERSON_NAME], Inc 2 Add team member Name Role Email Phone C…" at bounding box center [553, 198] width 873 height 396
click at [979, 119] on icon "Open options" at bounding box center [978, 118] width 2 height 7
click at [916, 95] on span "Remove account manager" at bounding box center [898, 94] width 92 height 8
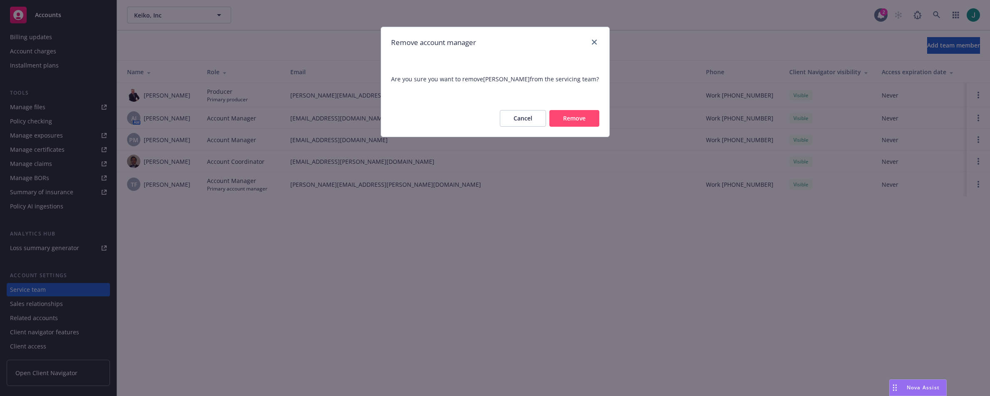
click at [571, 121] on button "Remove" at bounding box center [574, 118] width 50 height 17
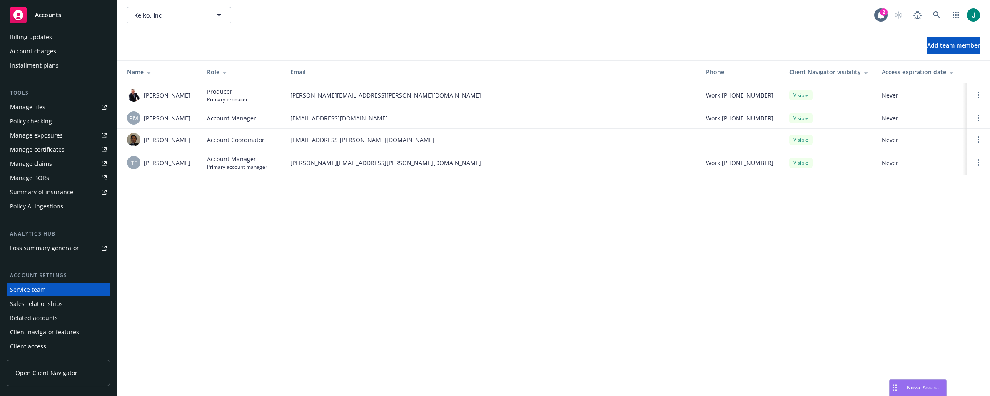
click at [443, 34] on div "Add team member" at bounding box center [553, 45] width 873 height 30
